Goal: Task Accomplishment & Management: Use online tool/utility

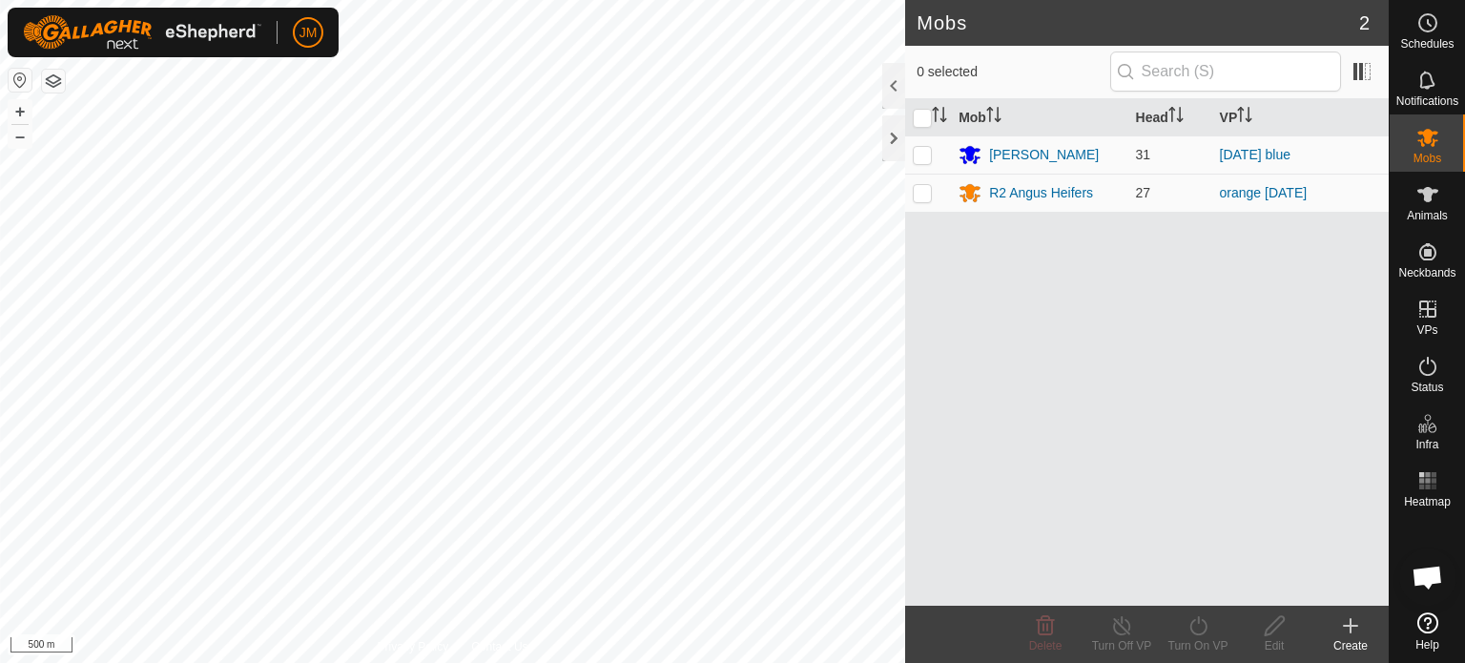
scroll to position [1280, 0]
click at [1350, 626] on icon at bounding box center [1350, 625] width 0 height 13
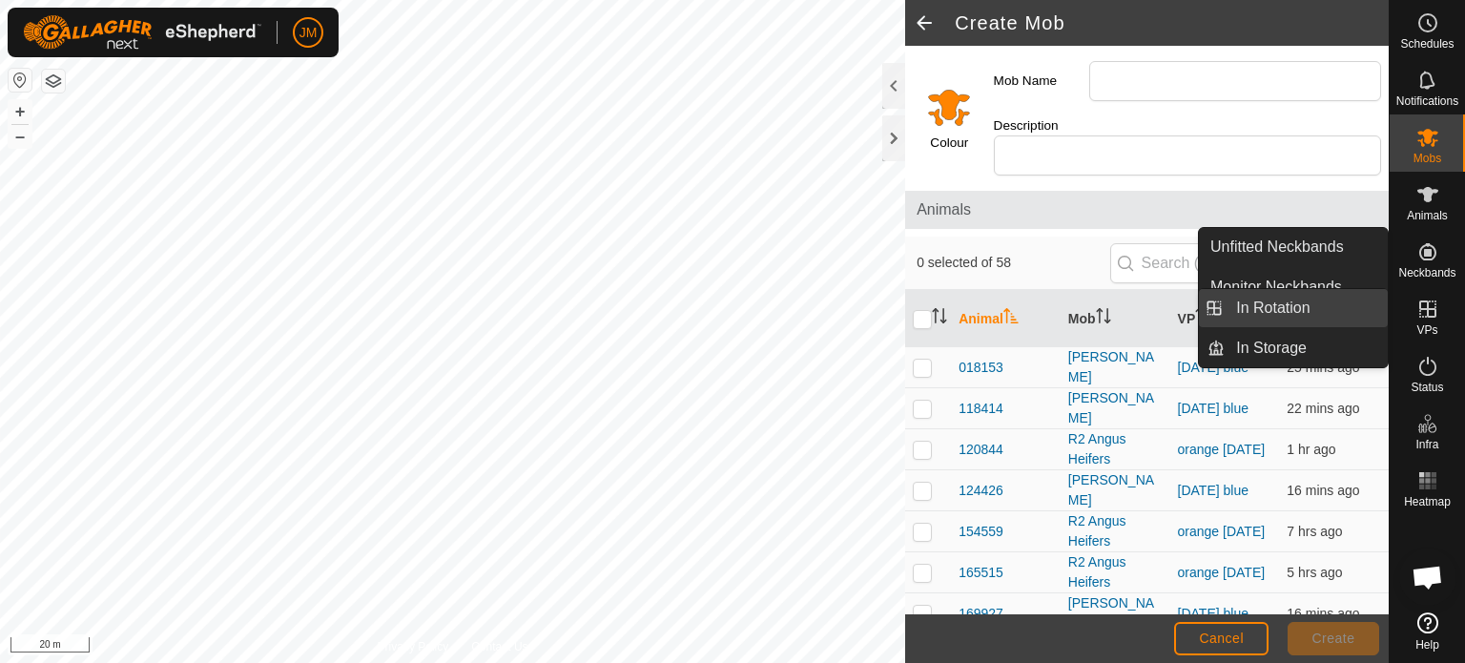
click at [1322, 307] on link "In Rotation" at bounding box center [1305, 308] width 163 height 38
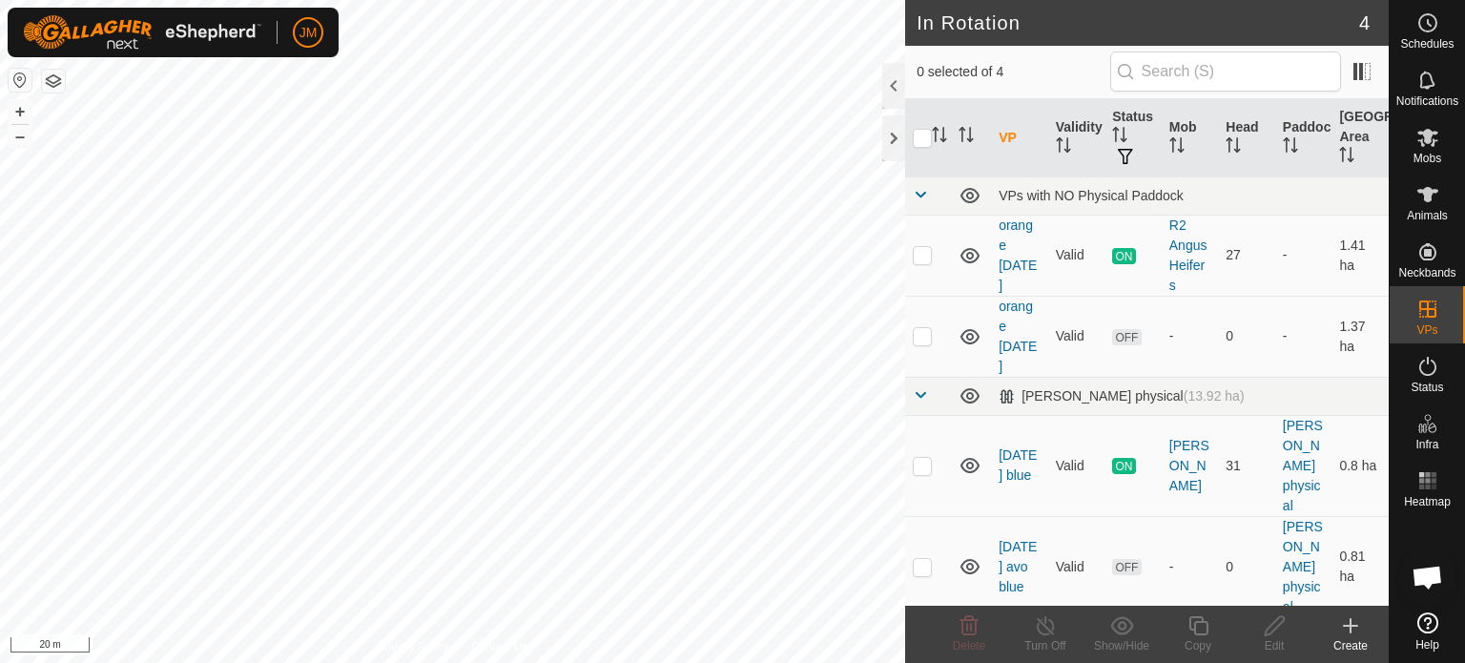
click at [1352, 632] on icon at bounding box center [1350, 625] width 23 height 23
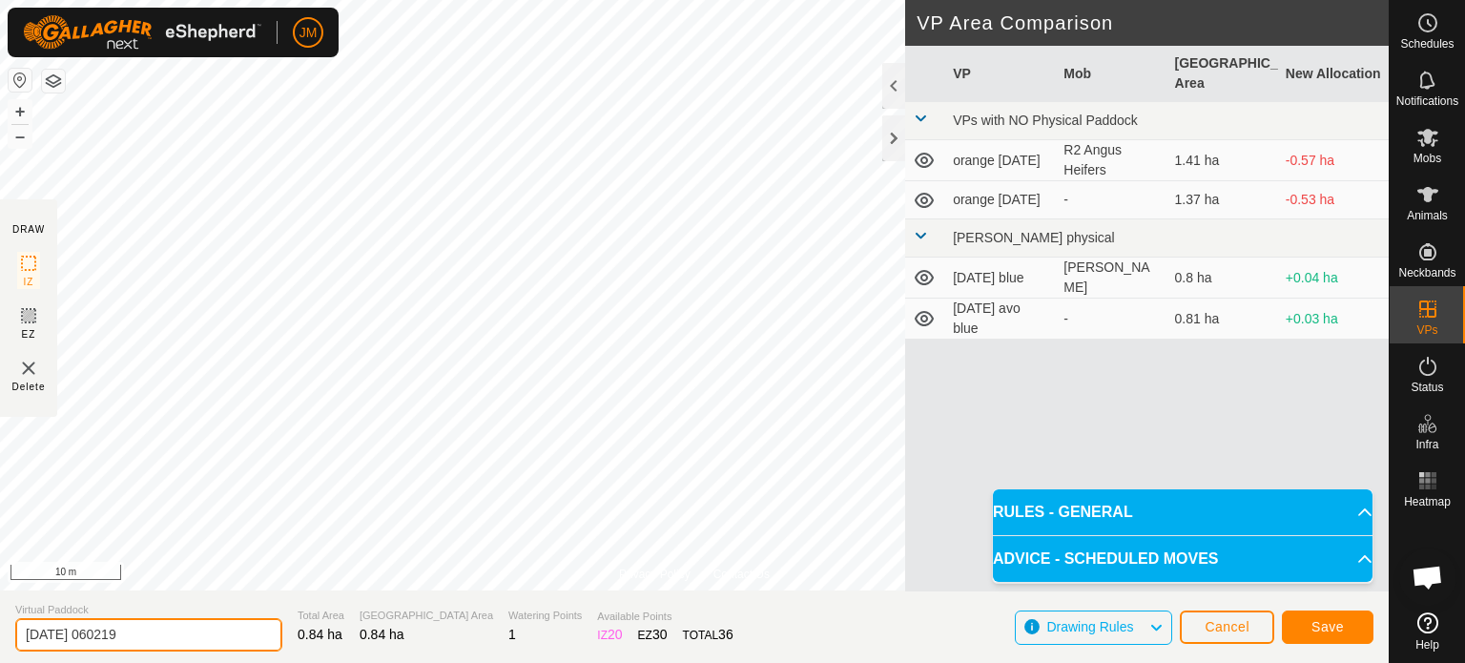
click at [195, 632] on input "[DATE] 060219" at bounding box center [148, 634] width 267 height 33
type input "2"
type input "blue [DATE]"
click at [1326, 620] on span "Save" at bounding box center [1327, 626] width 32 height 15
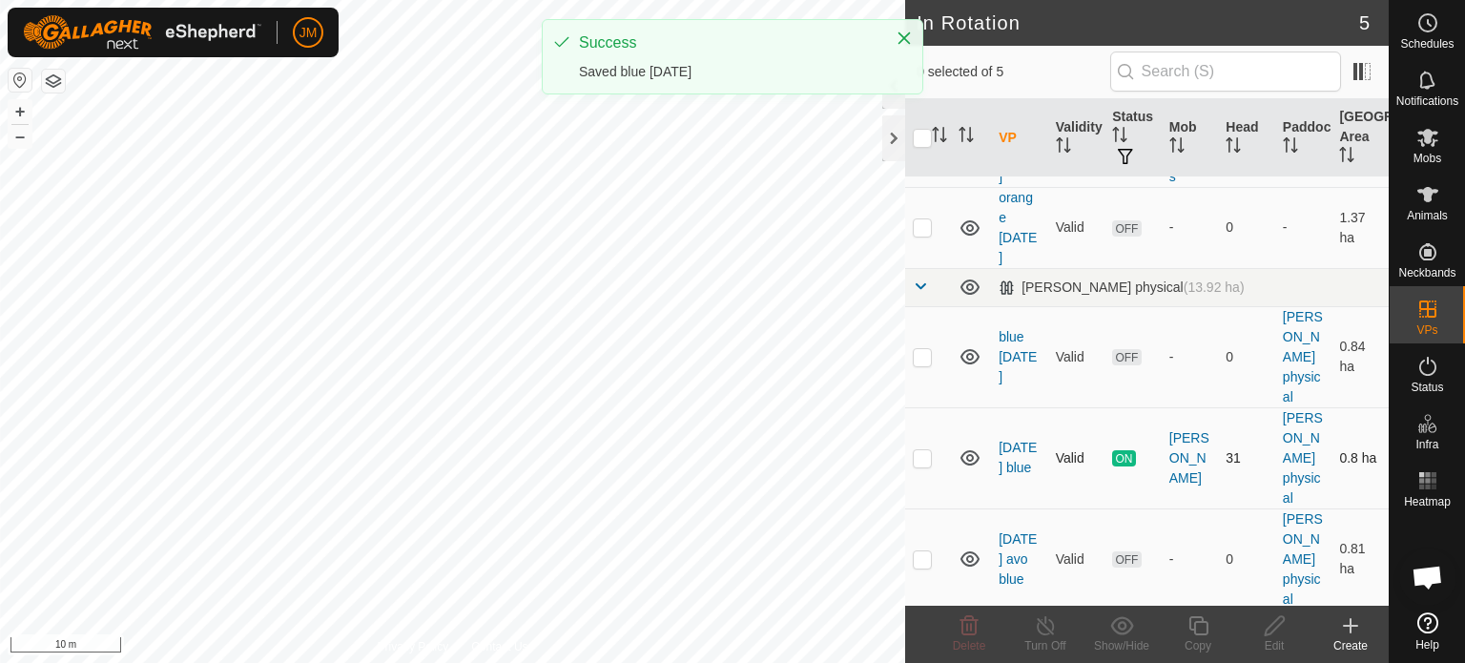
scroll to position [111, 0]
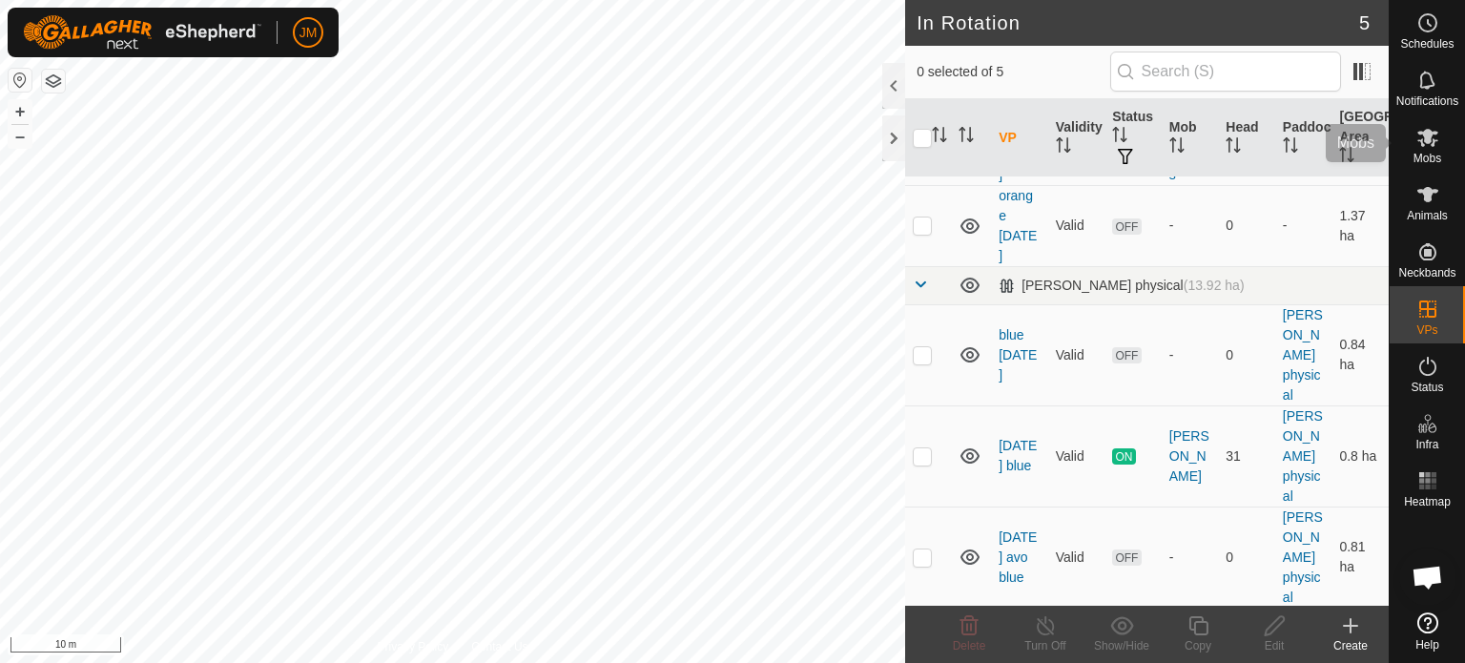
click at [1435, 136] on icon at bounding box center [1427, 137] width 23 height 23
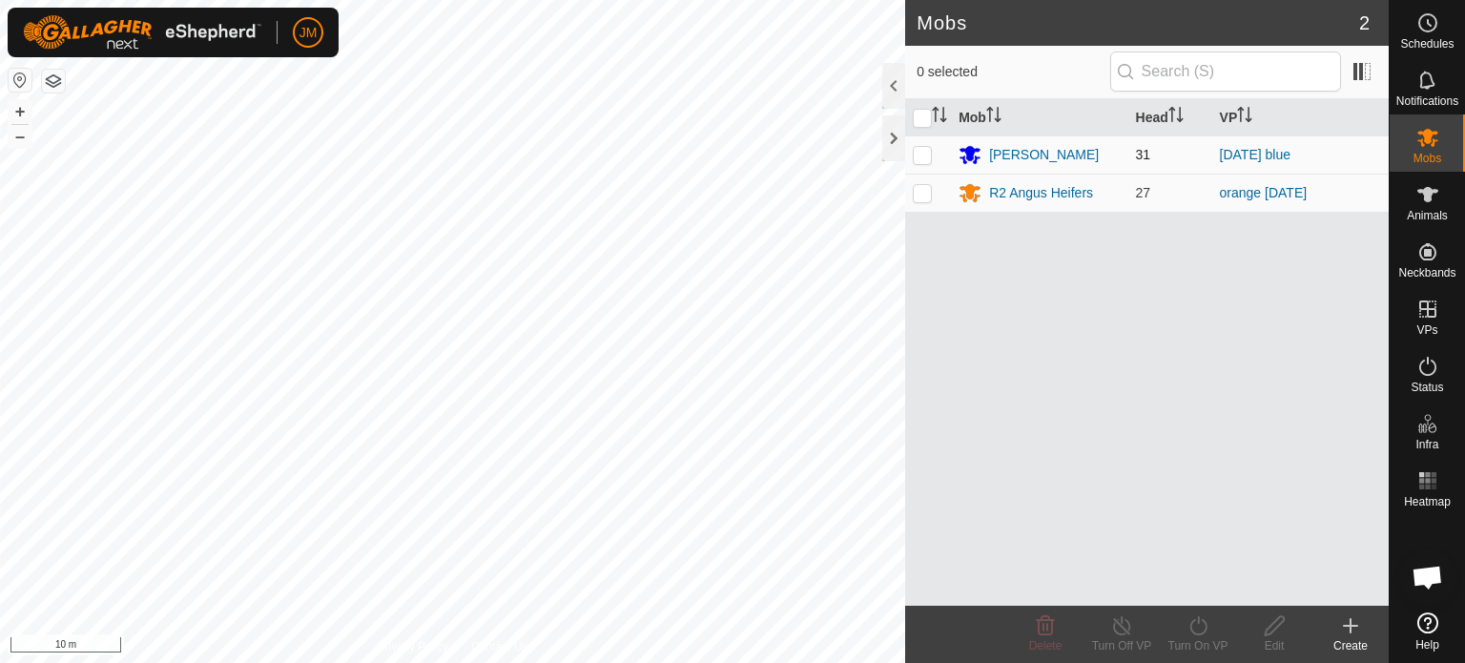
click at [923, 147] on p-checkbox at bounding box center [922, 154] width 19 height 15
checkbox input "true"
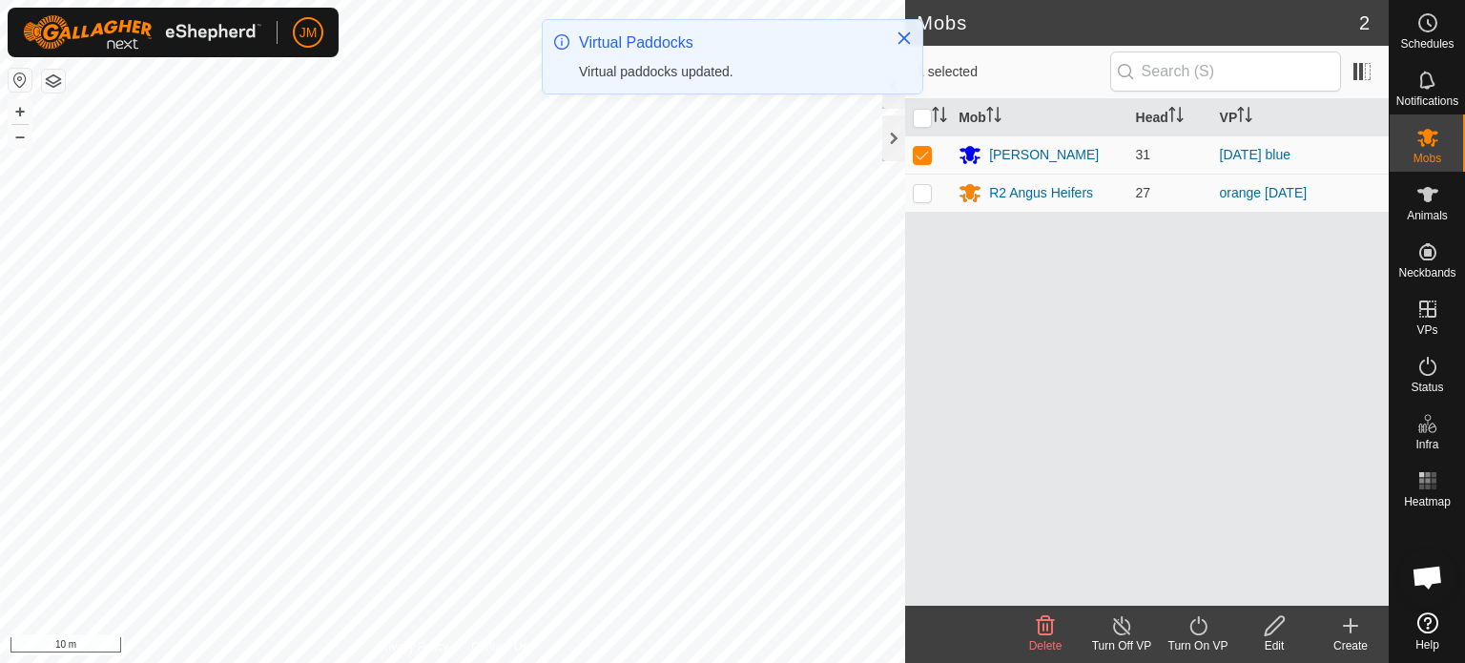
click at [1194, 632] on icon at bounding box center [1197, 625] width 17 height 19
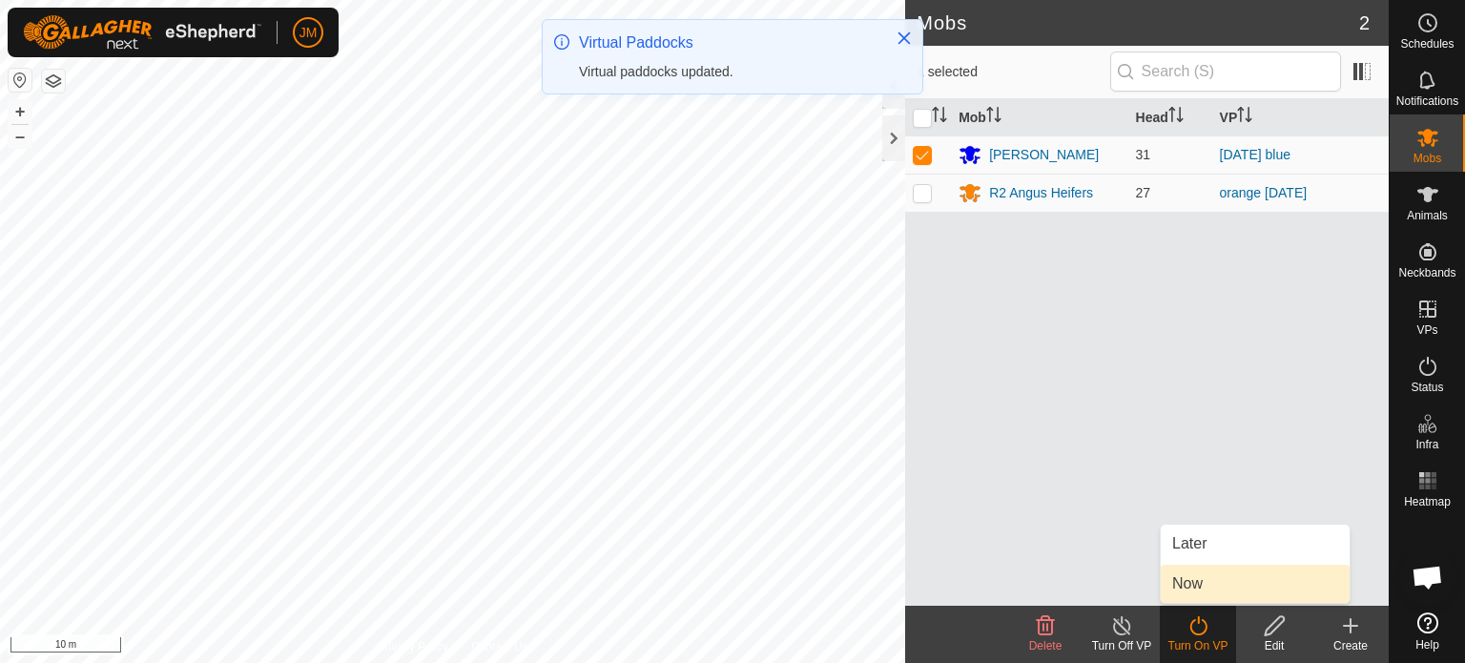
click at [1196, 587] on link "Now" at bounding box center [1254, 584] width 189 height 38
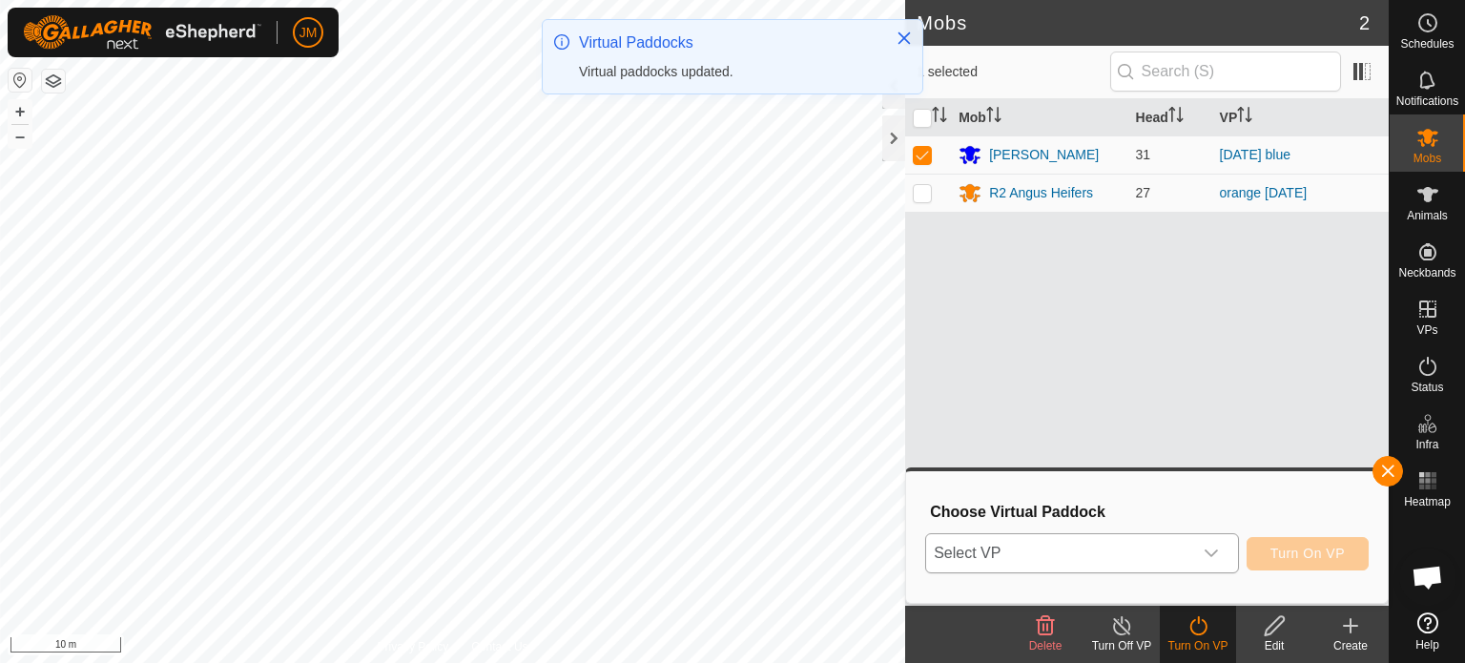
click at [1132, 558] on span "Select VP" at bounding box center [1059, 553] width 266 height 38
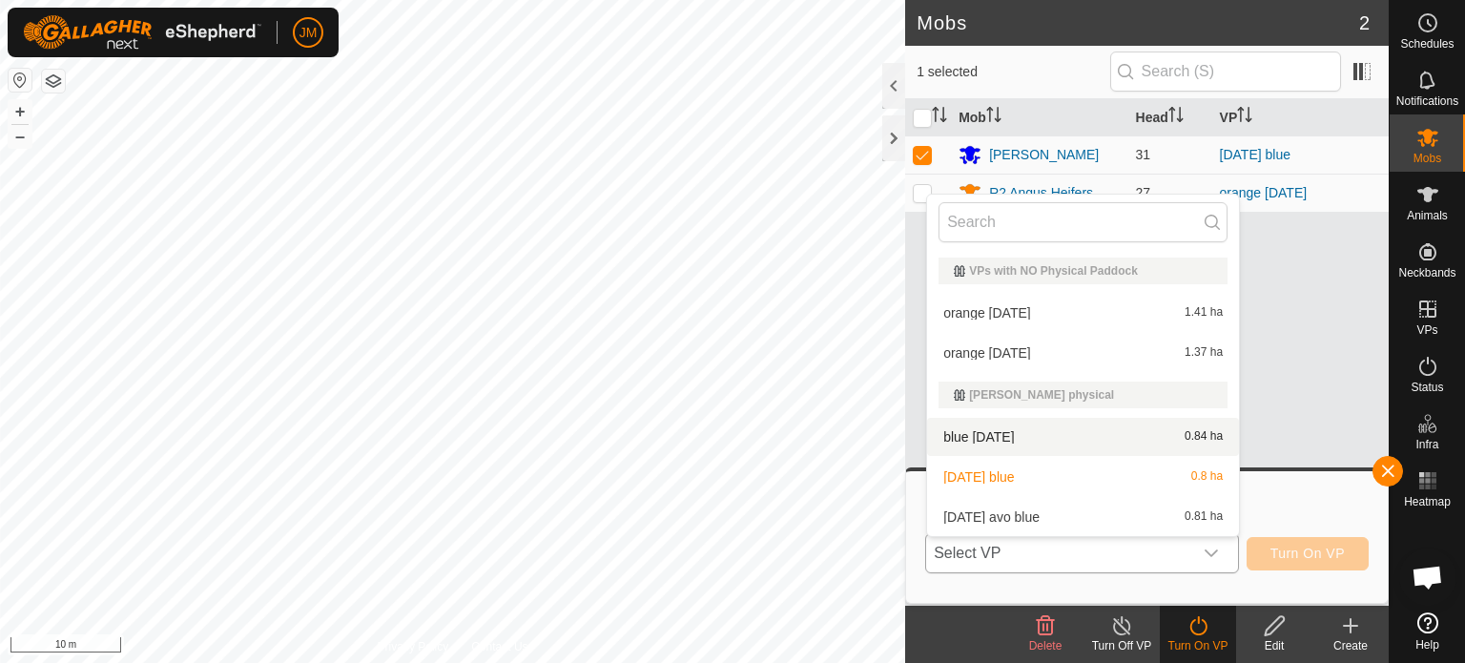
click at [1060, 440] on li "blue [DATE] 0.84 ha" at bounding box center [1083, 437] width 312 height 38
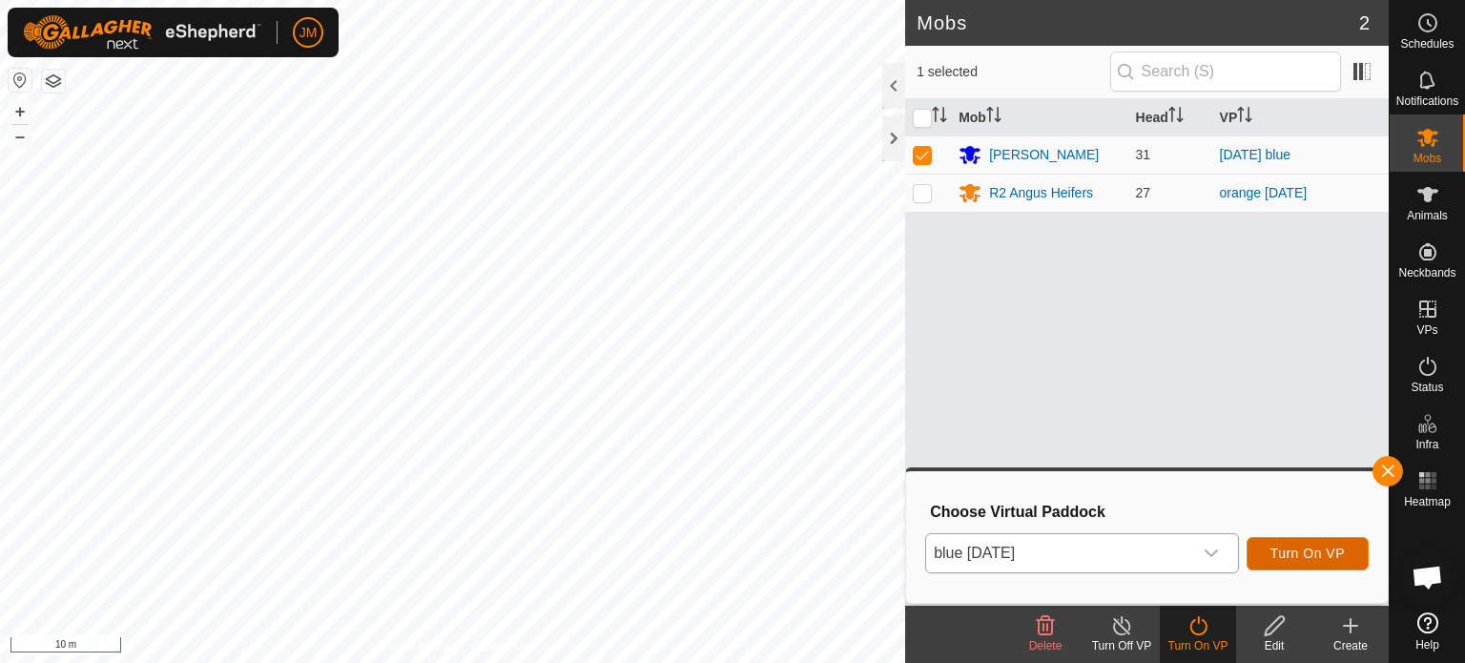
click at [1317, 544] on button "Turn On VP" at bounding box center [1307, 553] width 122 height 33
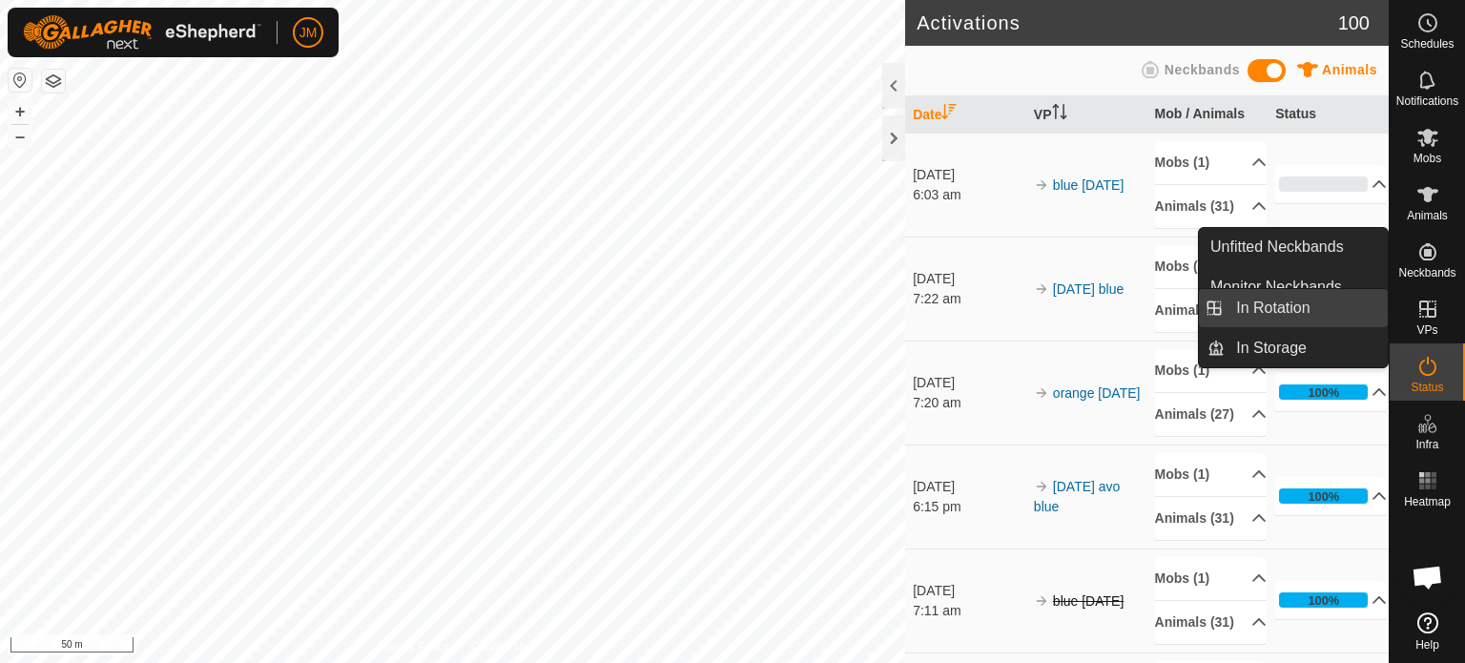
click at [1315, 311] on link "In Rotation" at bounding box center [1305, 308] width 163 height 38
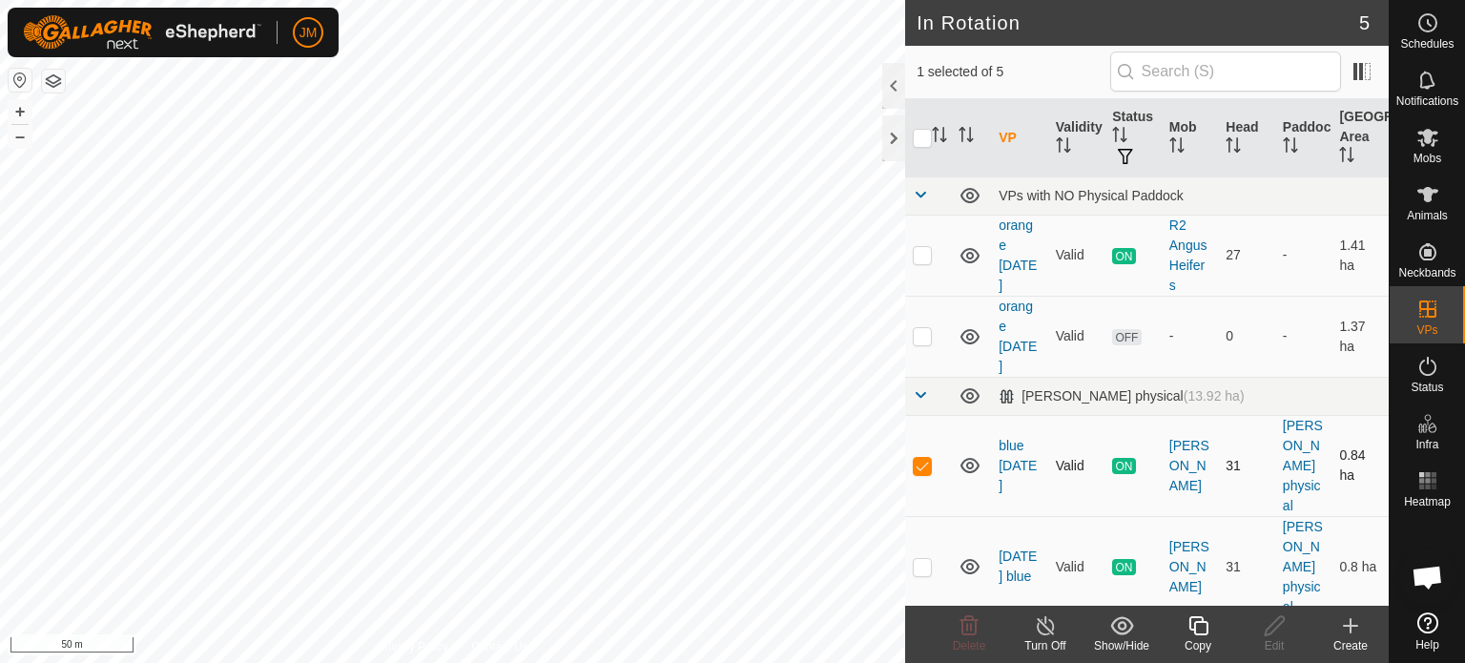
click at [928, 467] on p-checkbox at bounding box center [922, 465] width 19 height 15
checkbox input "false"
click at [1345, 628] on icon at bounding box center [1350, 625] width 23 height 23
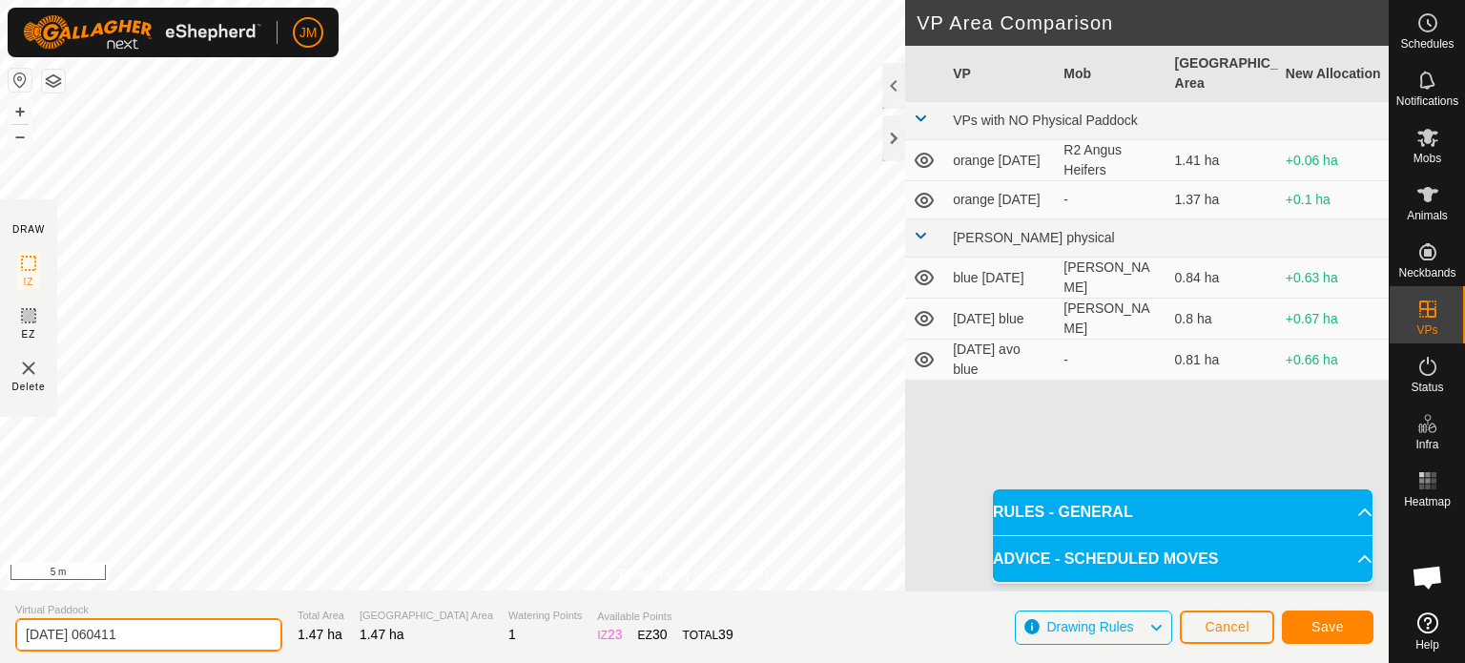
click at [224, 636] on input "[DATE] 060411" at bounding box center [148, 634] width 267 height 33
type input "2"
type input "orange [DATE]"
click at [1317, 635] on button "Save" at bounding box center [1328, 626] width 92 height 33
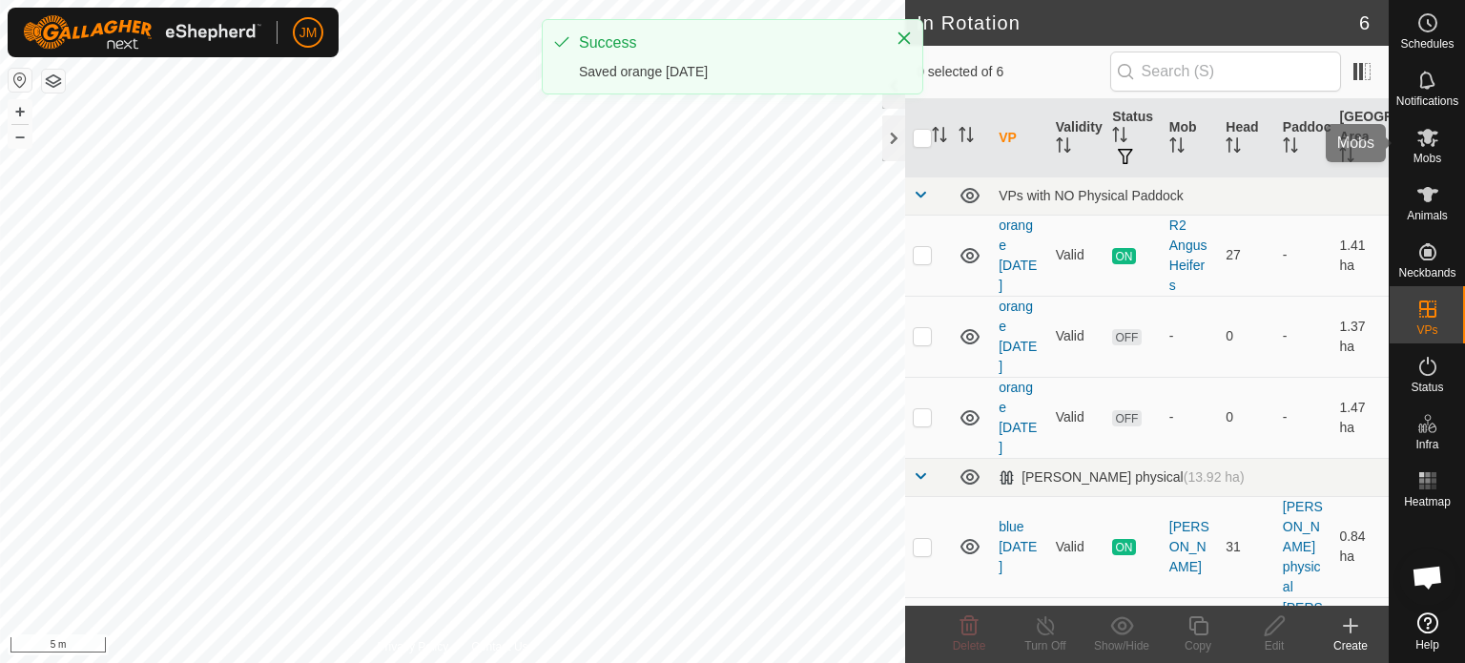
click at [1422, 159] on span "Mobs" at bounding box center [1427, 158] width 28 height 11
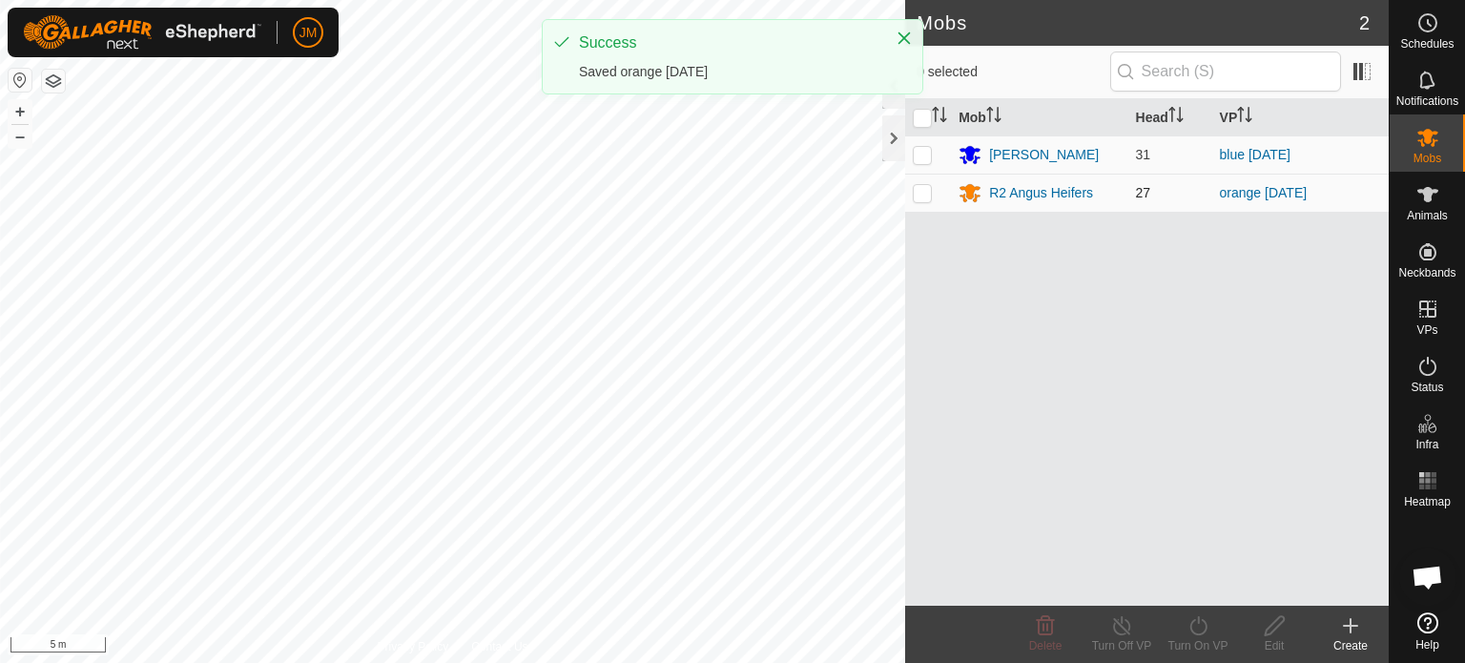
click at [919, 194] on p-checkbox at bounding box center [922, 192] width 19 height 15
checkbox input "true"
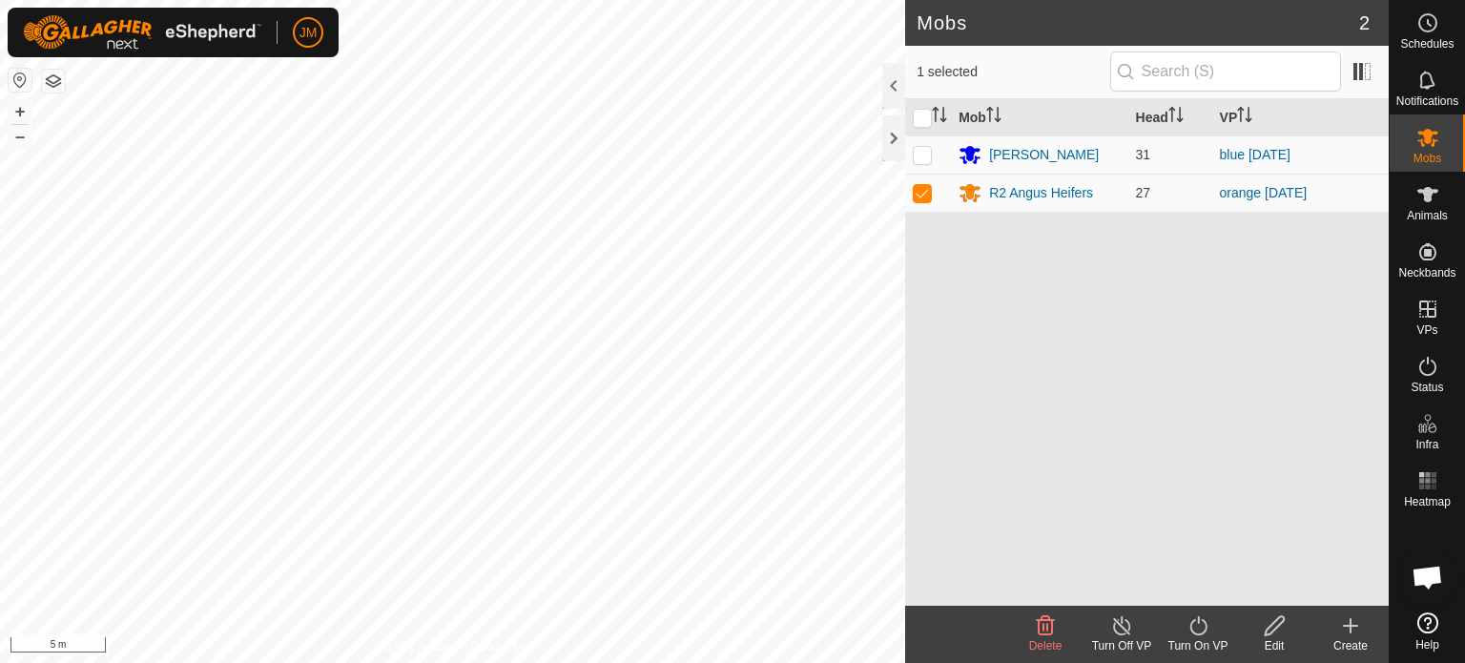
click at [1198, 630] on icon at bounding box center [1198, 625] width 24 height 23
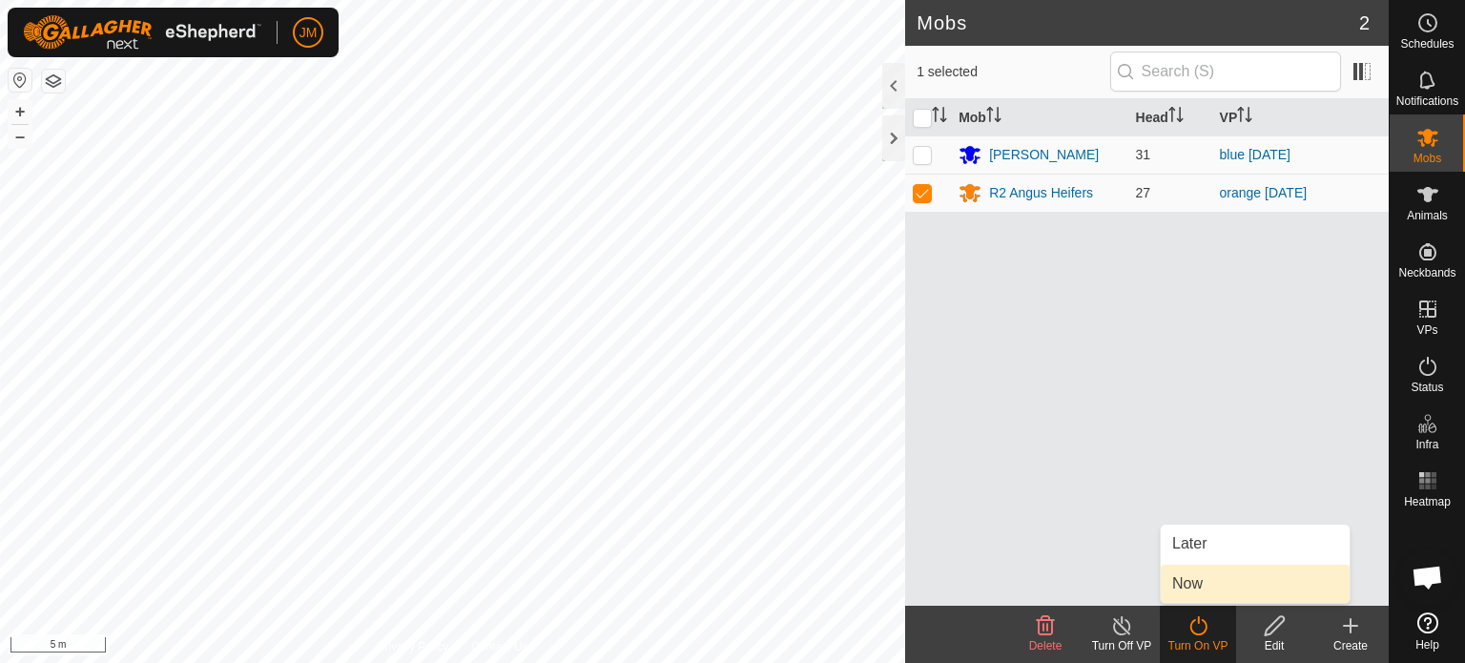
click at [1193, 578] on link "Now" at bounding box center [1254, 584] width 189 height 38
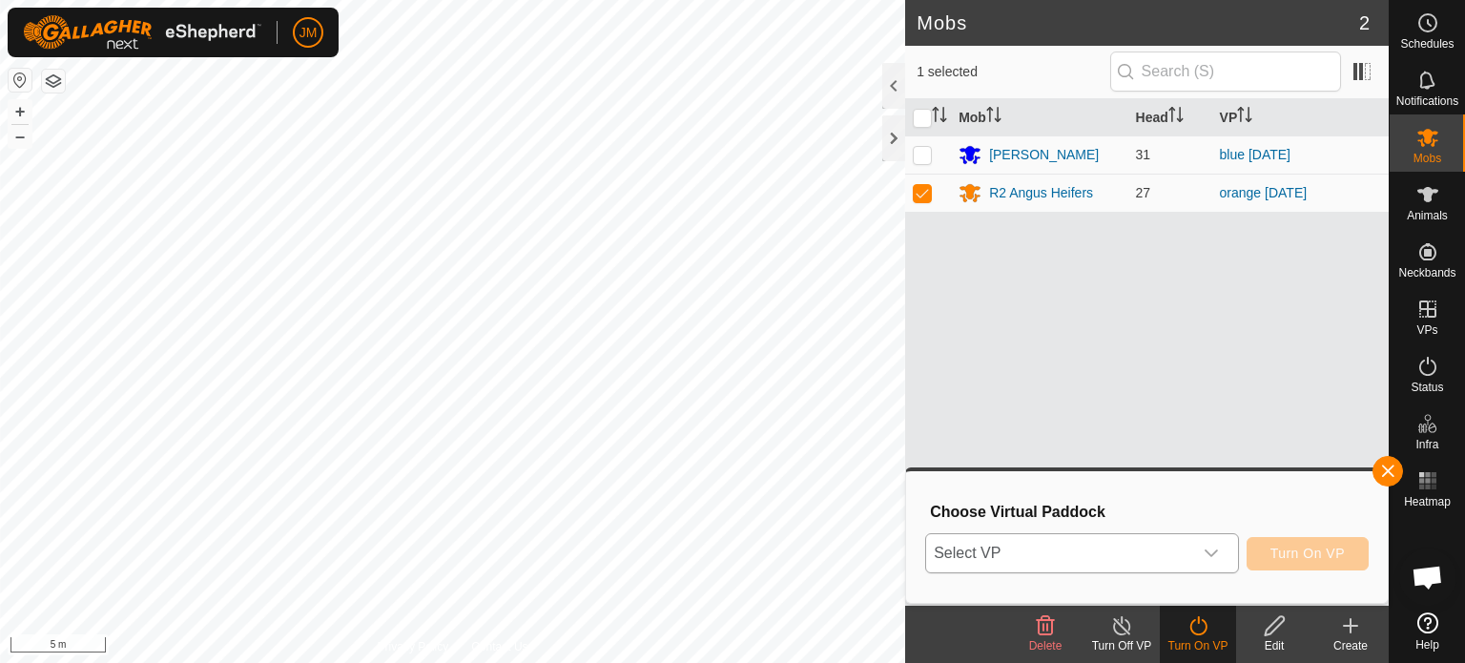
click at [1181, 558] on span "Select VP" at bounding box center [1059, 553] width 266 height 38
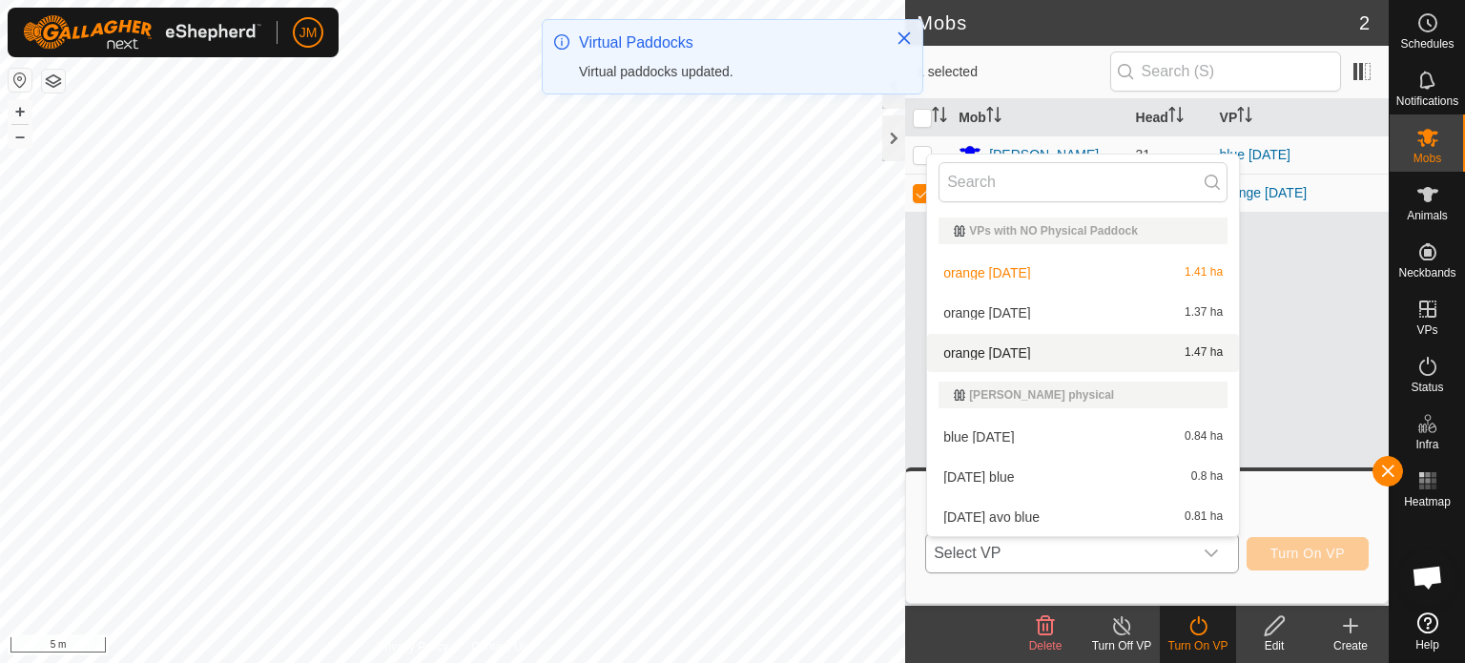
click at [1087, 347] on li "orange [DATE] 1.47 ha" at bounding box center [1083, 353] width 312 height 38
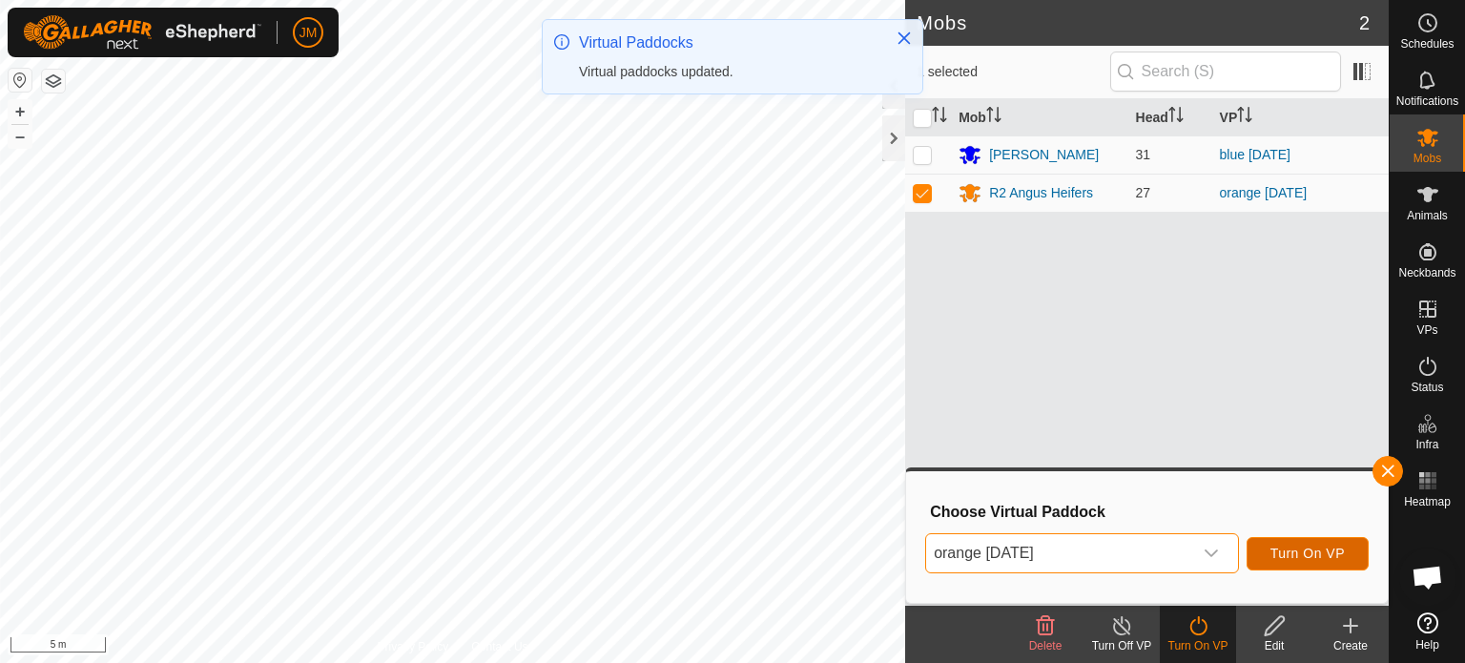
click at [1263, 550] on button "Turn On VP" at bounding box center [1307, 553] width 122 height 33
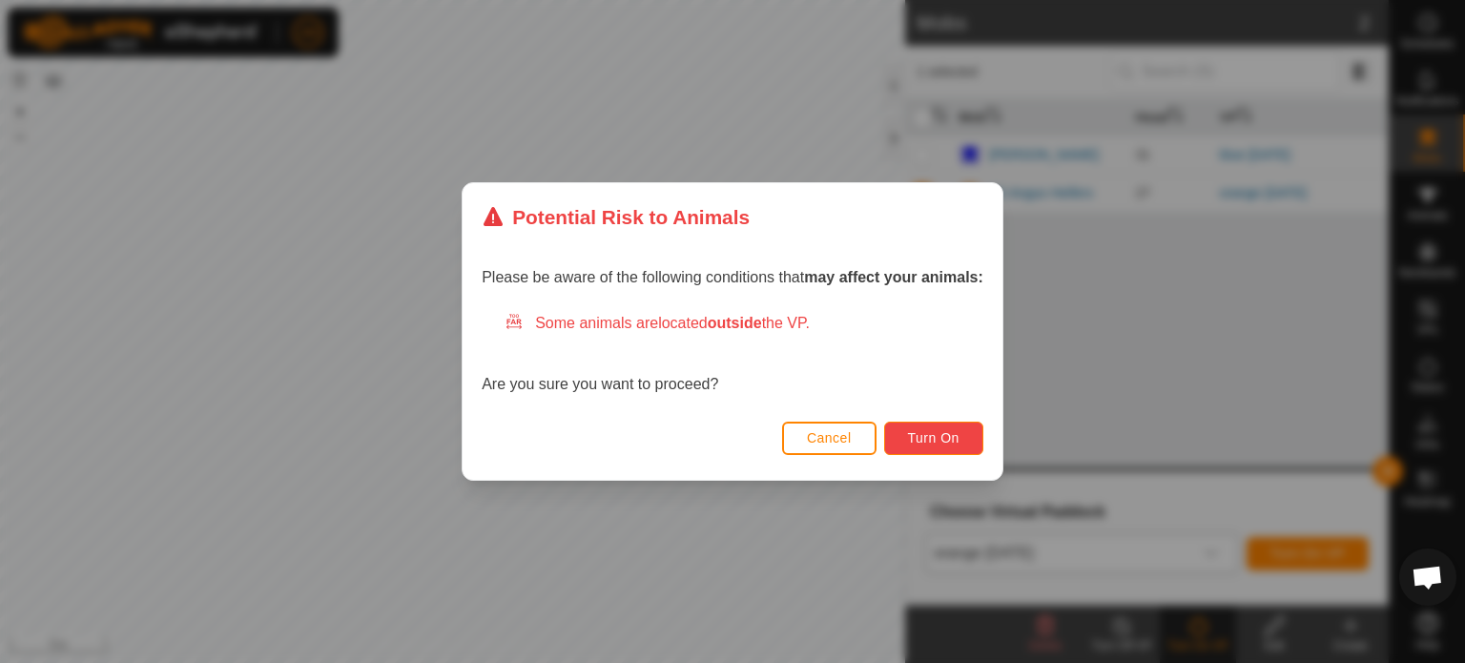
click at [934, 439] on span "Turn On" at bounding box center [933, 437] width 51 height 15
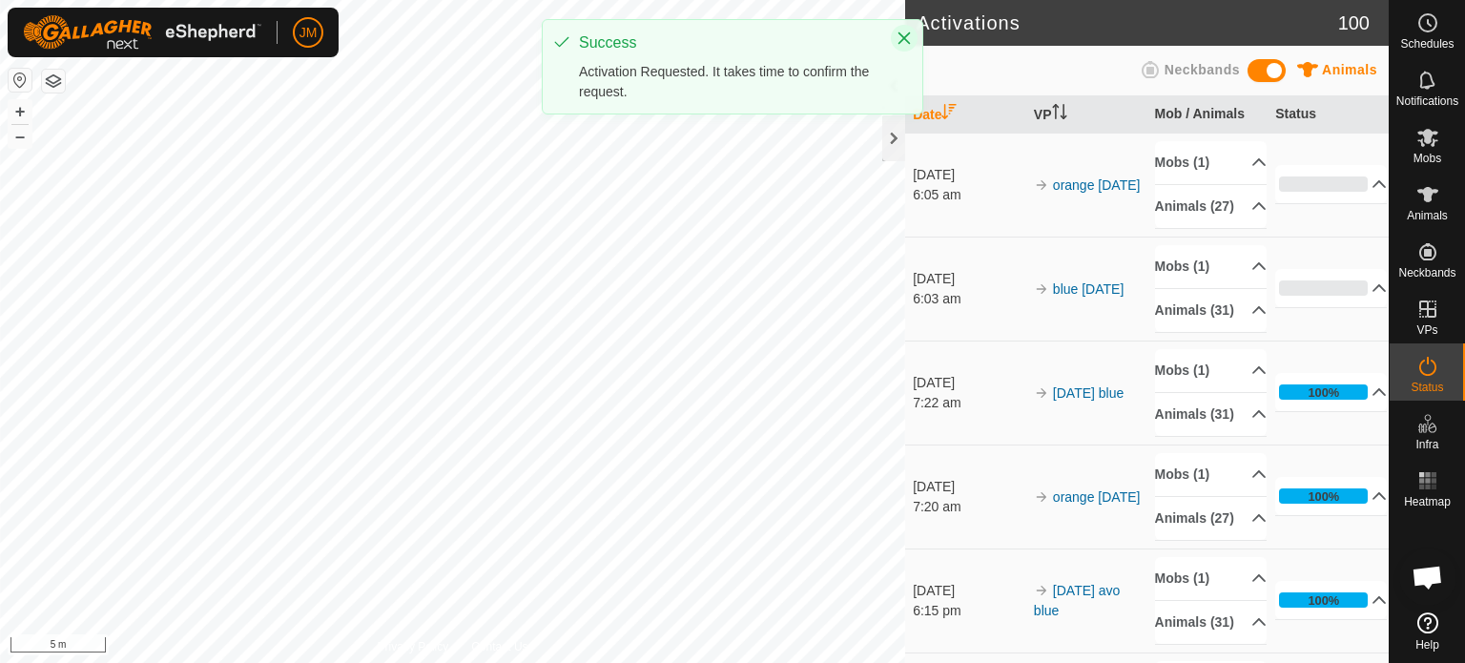
click at [904, 38] on icon "Close" at bounding box center [904, 38] width 12 height 12
